Goal: Navigation & Orientation: Find specific page/section

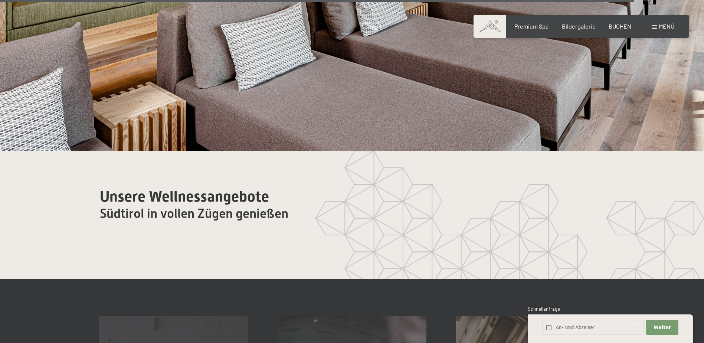
scroll to position [4274, 0]
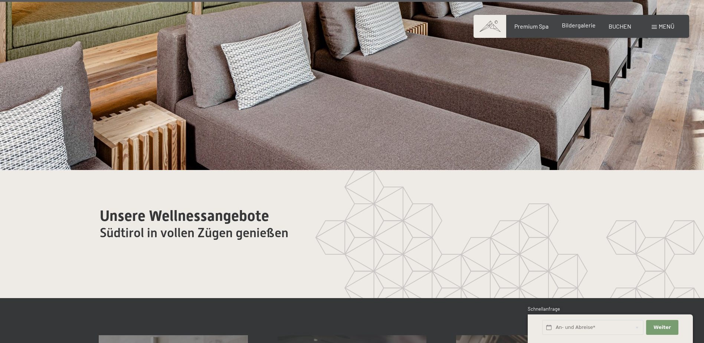
click at [567, 25] on span "Bildergalerie" at bounding box center [579, 25] width 34 height 7
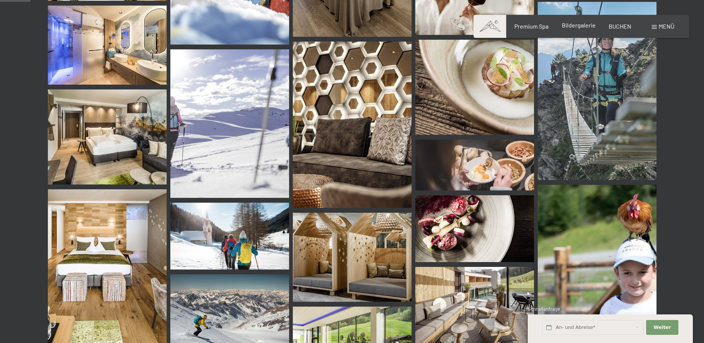
scroll to position [408, 0]
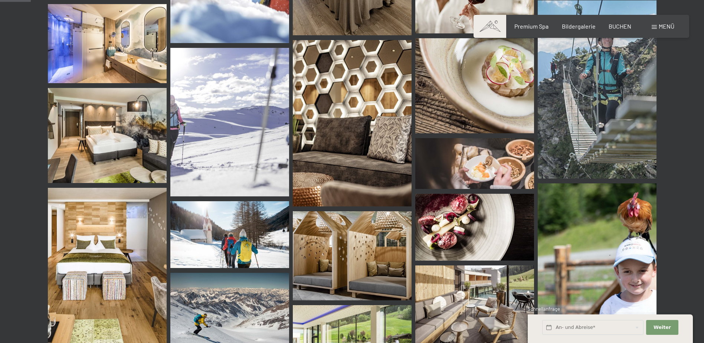
click at [619, 79] on img at bounding box center [597, 89] width 119 height 178
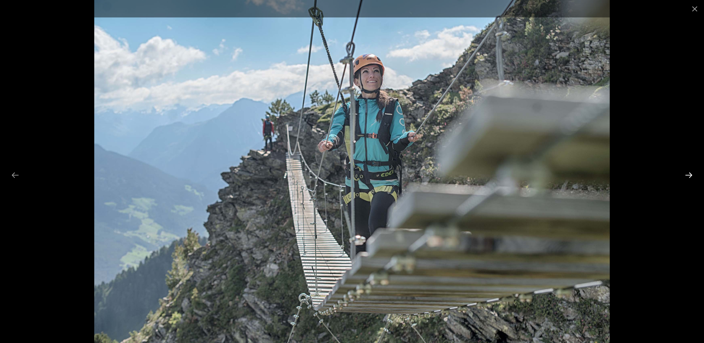
click at [690, 173] on button "Next slide" at bounding box center [689, 175] width 16 height 14
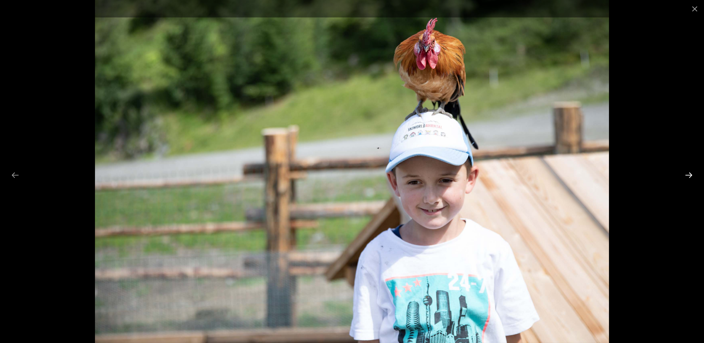
click at [690, 173] on button "Next slide" at bounding box center [689, 175] width 16 height 14
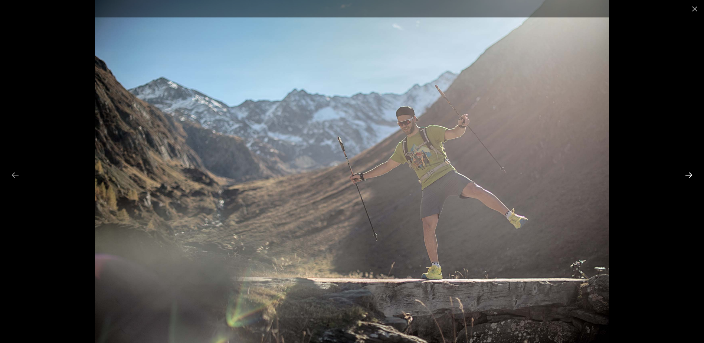
click at [690, 173] on button "Next slide" at bounding box center [689, 175] width 16 height 14
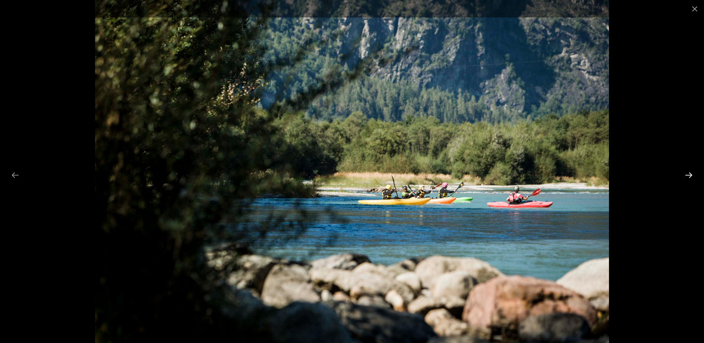
click at [690, 173] on button "Next slide" at bounding box center [689, 175] width 16 height 14
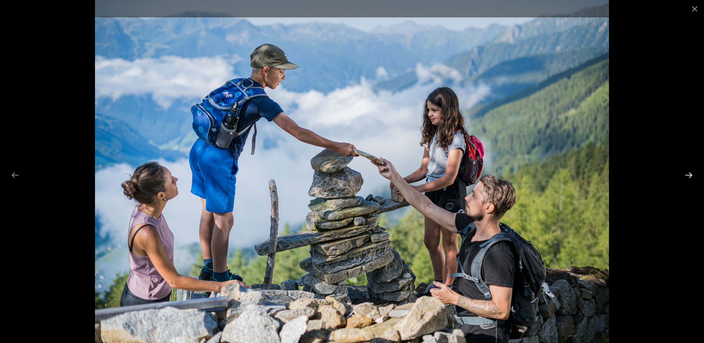
click at [690, 173] on button "Next slide" at bounding box center [689, 175] width 16 height 14
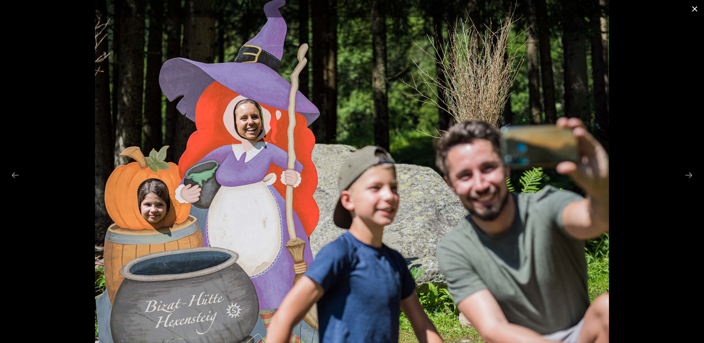
click at [697, 10] on button "Close gallery" at bounding box center [694, 8] width 19 height 17
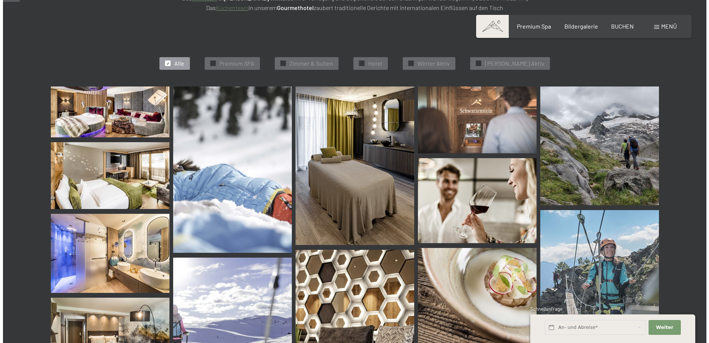
scroll to position [148, 0]
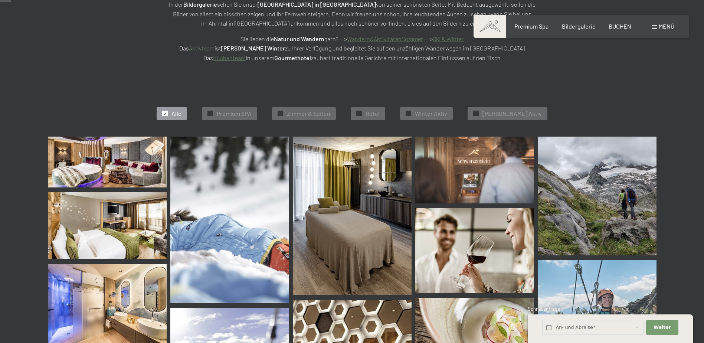
click at [665, 24] on span "Menü" at bounding box center [666, 26] width 16 height 7
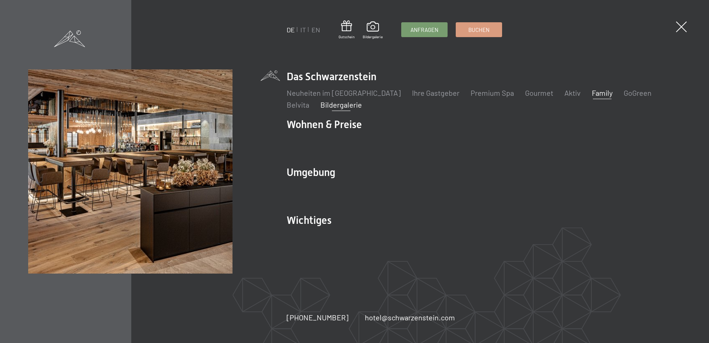
click at [592, 93] on link "Family" at bounding box center [602, 92] width 21 height 9
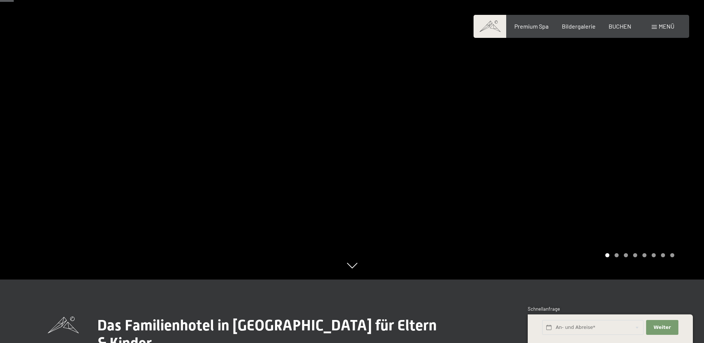
scroll to position [111, 0]
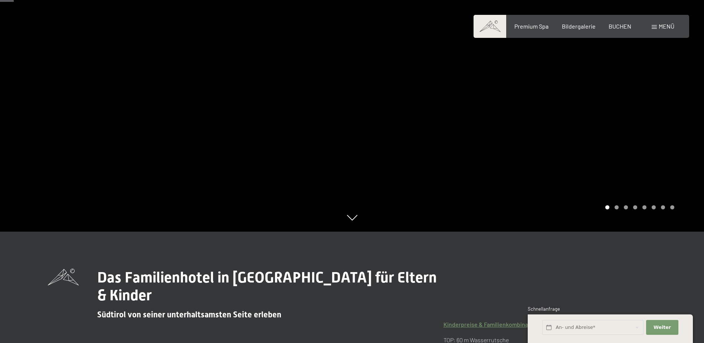
click at [631, 97] on div at bounding box center [528, 60] width 352 height 343
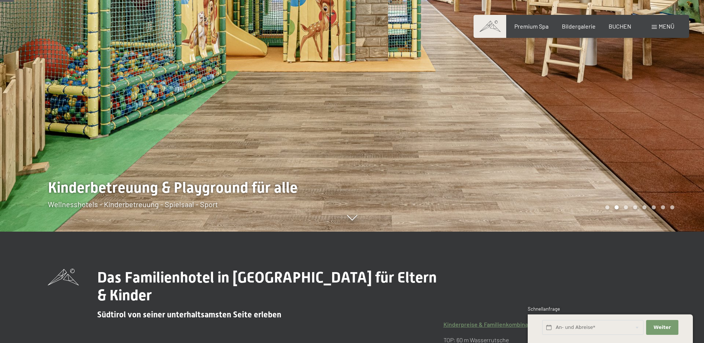
click at [632, 97] on div at bounding box center [528, 60] width 352 height 343
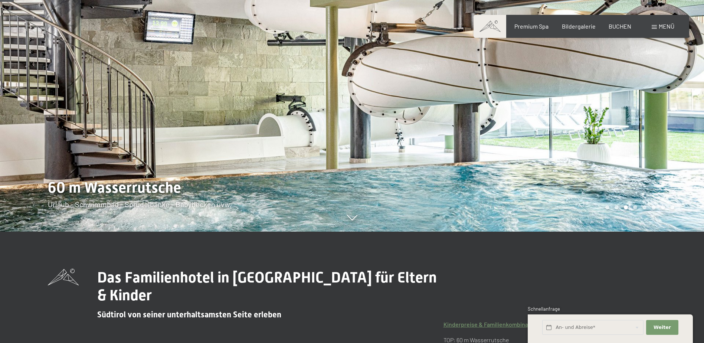
click at [632, 96] on div at bounding box center [528, 60] width 352 height 343
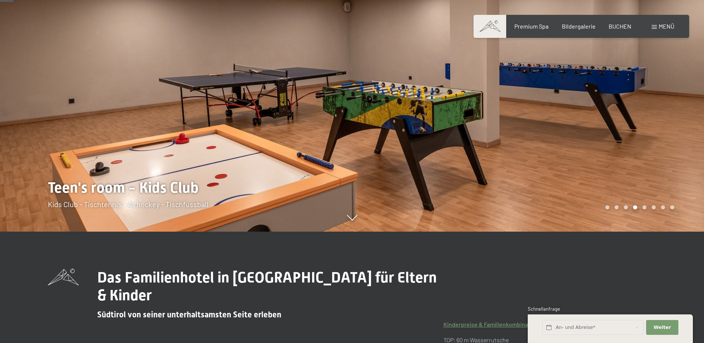
click at [631, 96] on div at bounding box center [528, 60] width 352 height 343
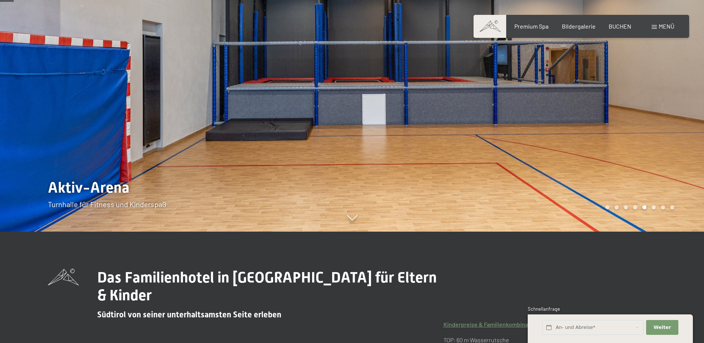
click at [631, 96] on div at bounding box center [528, 60] width 352 height 343
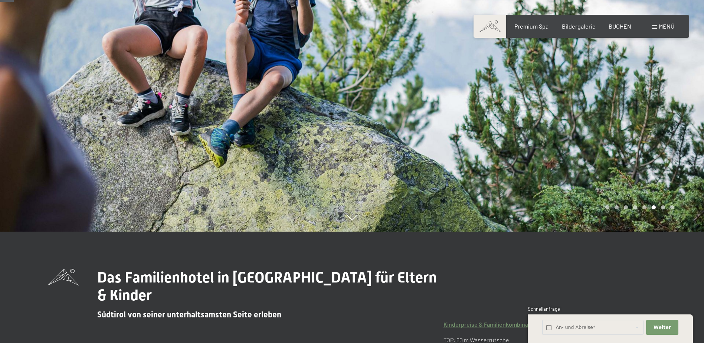
click at [631, 96] on div at bounding box center [528, 60] width 352 height 343
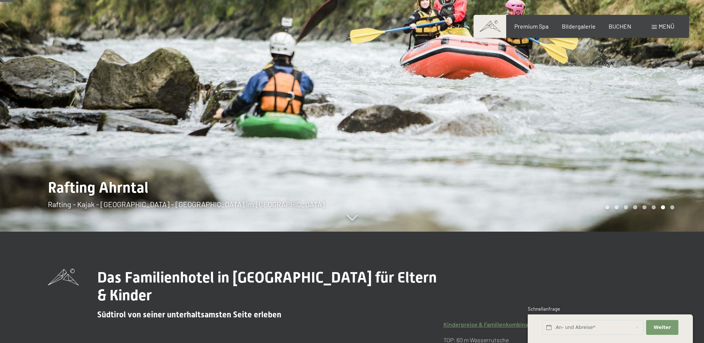
click at [631, 96] on div at bounding box center [528, 60] width 352 height 343
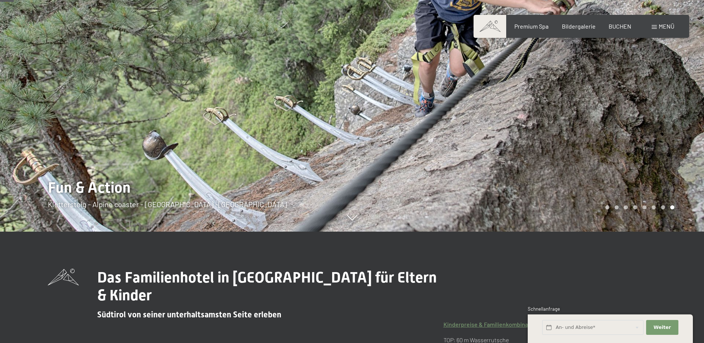
click at [89, 106] on div at bounding box center [176, 60] width 352 height 343
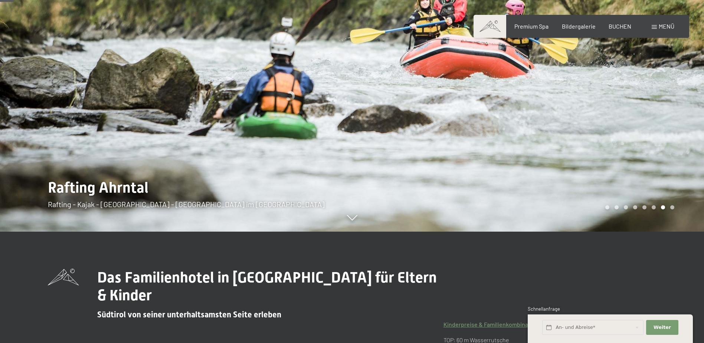
click at [675, 112] on div at bounding box center [528, 60] width 352 height 343
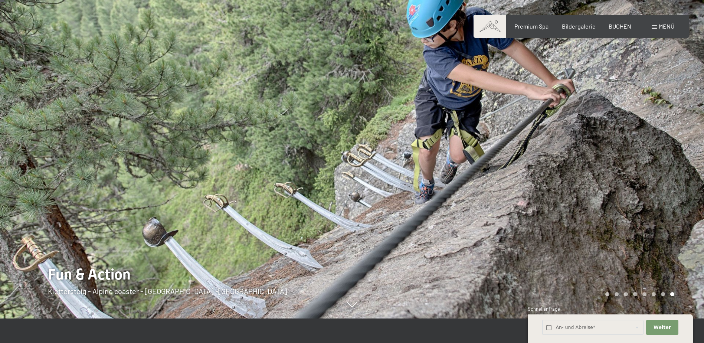
scroll to position [37, 0]
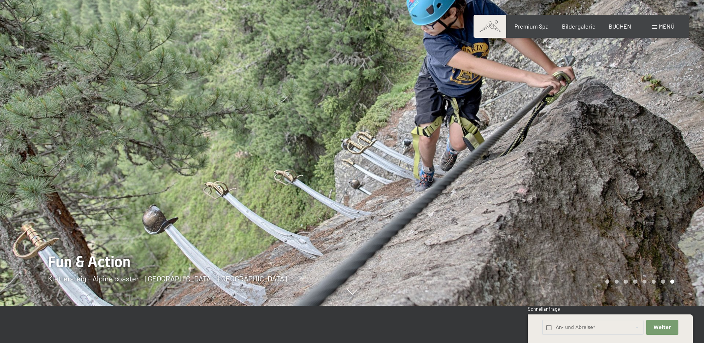
click at [675, 138] on div at bounding box center [528, 134] width 352 height 343
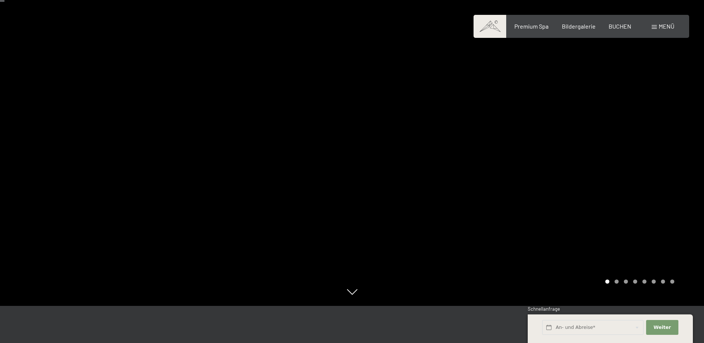
click at [675, 138] on div at bounding box center [528, 134] width 352 height 343
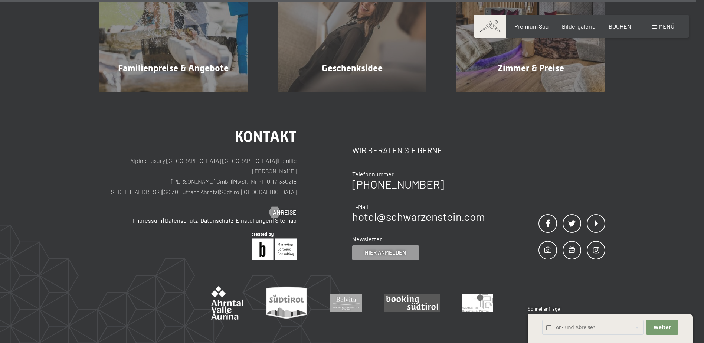
scroll to position [5818, 0]
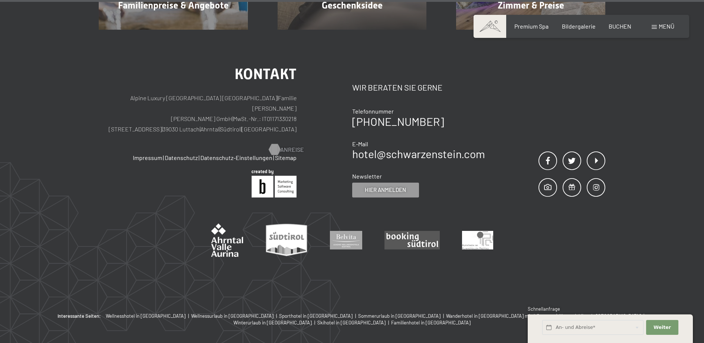
click at [291, 145] on span "Anreise" at bounding box center [292, 149] width 24 height 8
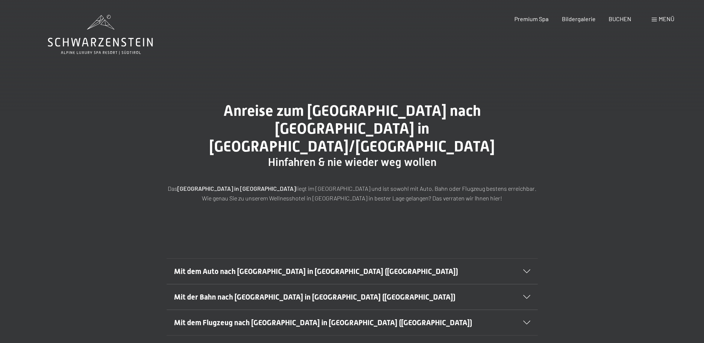
click at [309, 267] on span "Mit dem Auto nach Luttach in Südtirol (Italien)" at bounding box center [316, 271] width 284 height 9
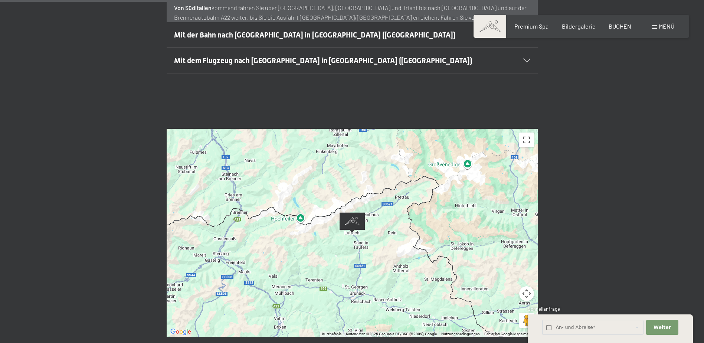
scroll to position [445, 0]
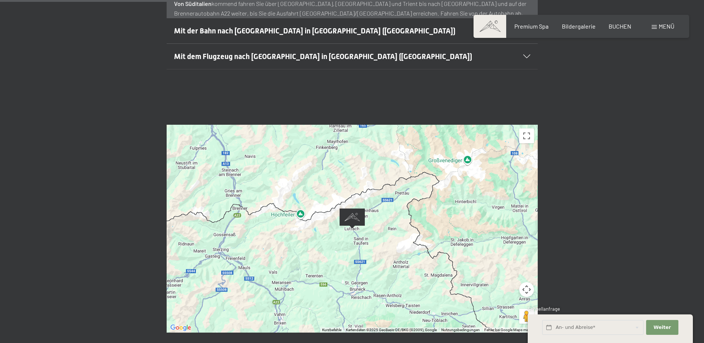
click at [353, 208] on img "Alpine Luxury SPA Resort SCHWARZENSTEIN" at bounding box center [351, 218] width 25 height 20
